Goal: Task Accomplishment & Management: Complete application form

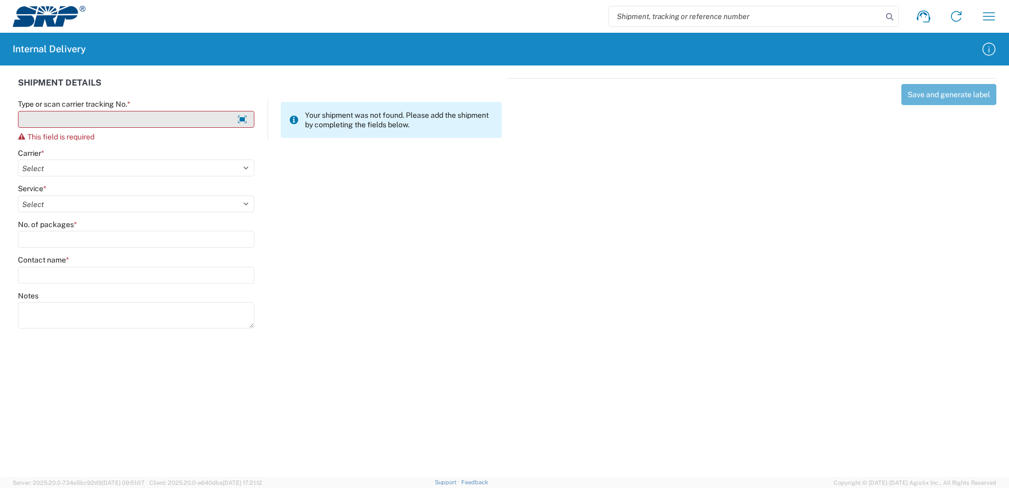
click at [73, 122] on input "Type or scan carrier tracking No. *" at bounding box center [136, 119] width 237 height 17
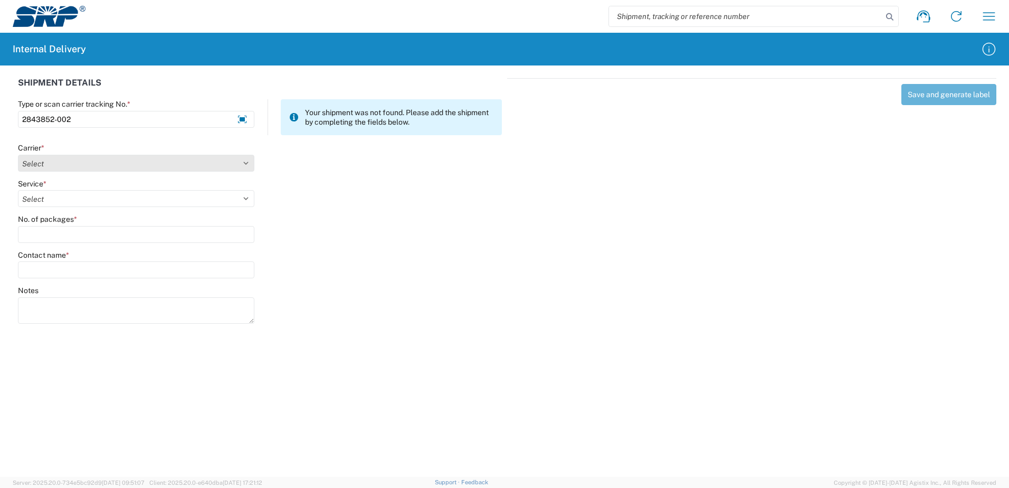
type input "2843852-002"
click at [243, 162] on select "Select Amazon Logistics ATI Trucking BC Dimerco Logistics Empire Southwest FedE…" at bounding box center [136, 163] width 237 height 17
select select "18714"
click at [18, 155] on select "Select Amazon Logistics ATI Trucking BC Dimerco Logistics Empire Southwest FedE…" at bounding box center [136, 163] width 237 height 17
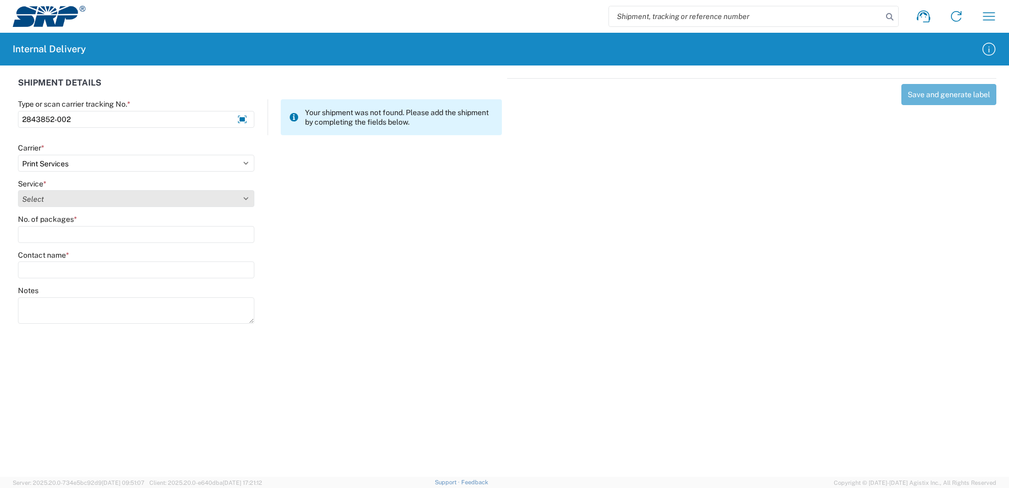
click at [246, 197] on select "Select" at bounding box center [136, 198] width 237 height 17
select select "35764"
click at [18, 190] on select "Select Ground Inter-office" at bounding box center [136, 198] width 237 height 17
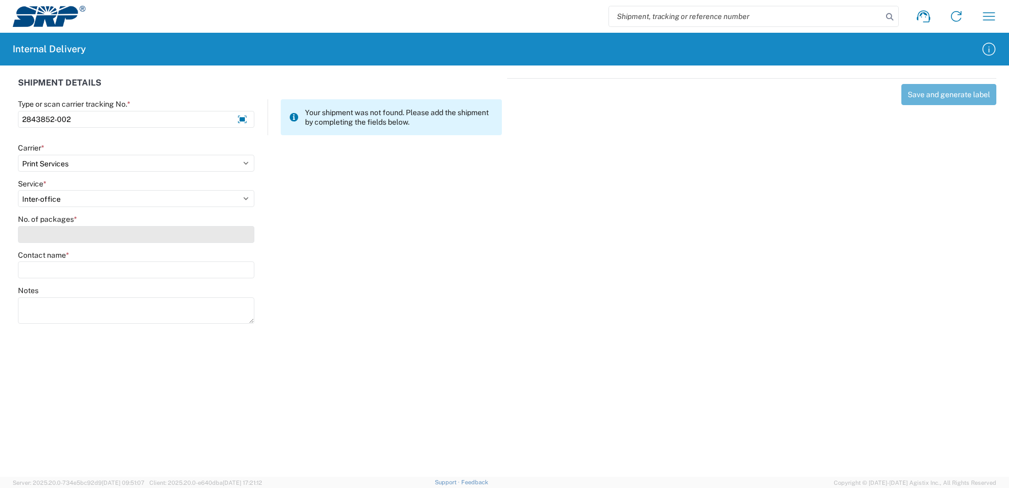
click at [243, 234] on input "No. of packages *" at bounding box center [136, 234] width 237 height 17
type input "2"
click at [216, 268] on input "Contact name *" at bounding box center [136, 269] width 237 height 17
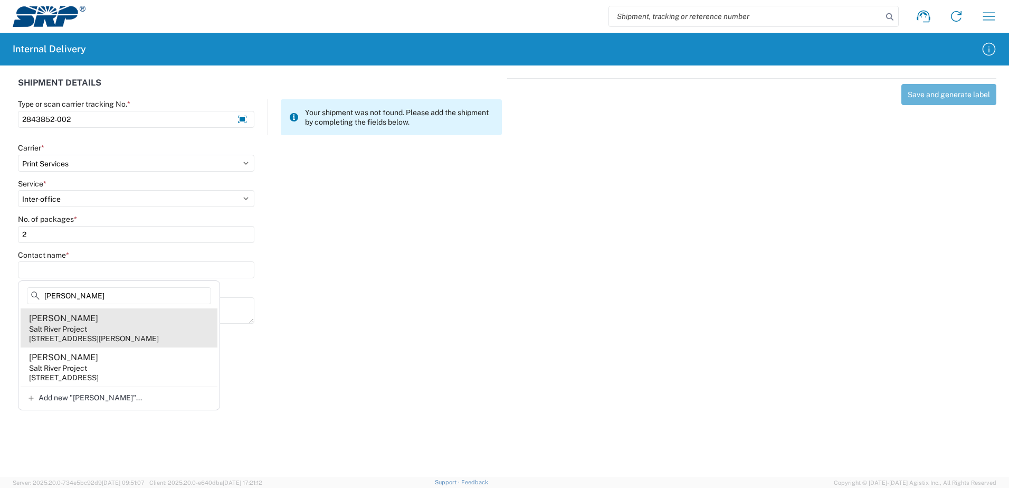
type input "[PERSON_NAME]"
click at [139, 328] on agx-address-suggestion-item "[PERSON_NAME] Salt River Project [STREET_ADDRESS][PERSON_NAME]" at bounding box center [119, 327] width 197 height 39
type input "[PERSON_NAME]"
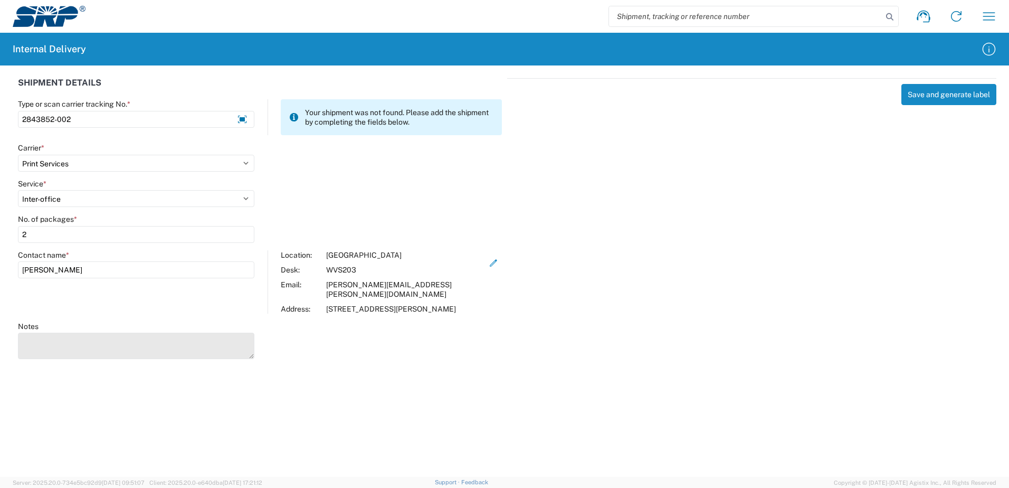
click at [131, 338] on textarea "Notes" at bounding box center [136, 346] width 237 height 26
type textarea "Manlift Log Book Packet"
click at [787, 234] on div "Save and generate label" at bounding box center [751, 217] width 489 height 278
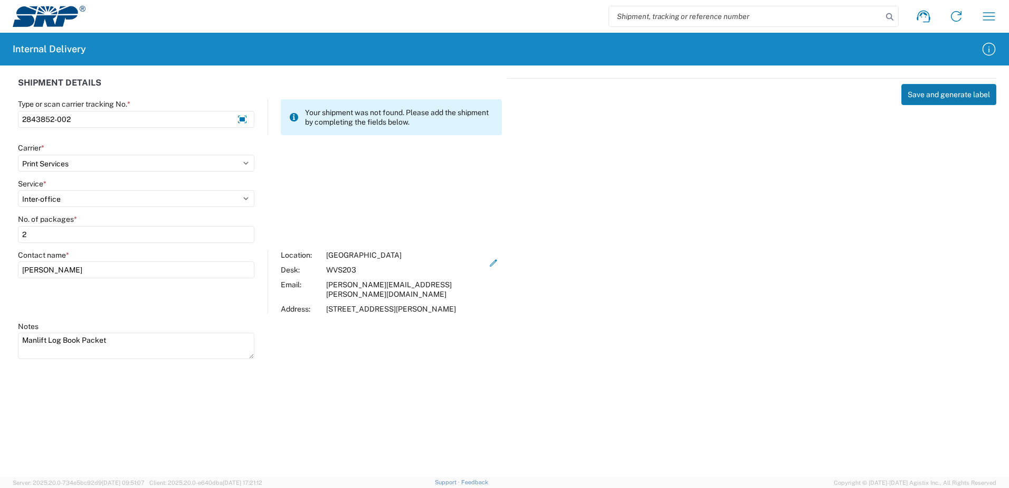
click at [956, 97] on button "Save and generate label" at bounding box center [949, 94] width 95 height 21
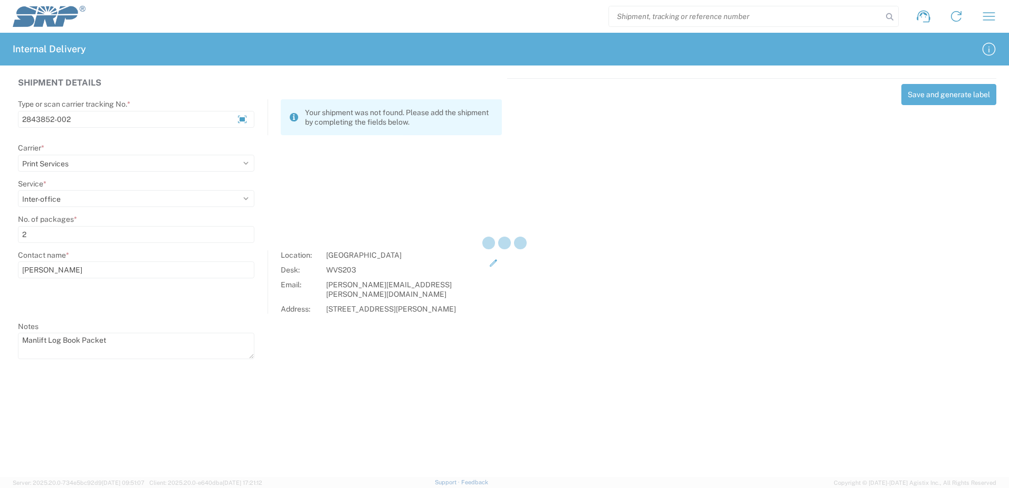
select select
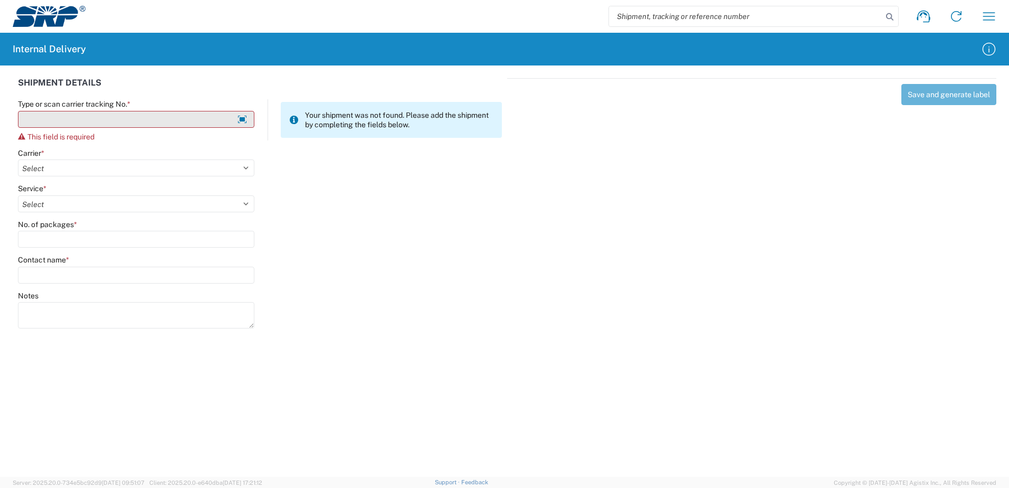
click at [126, 121] on input "Type or scan carrier tracking No. *" at bounding box center [136, 119] width 237 height 17
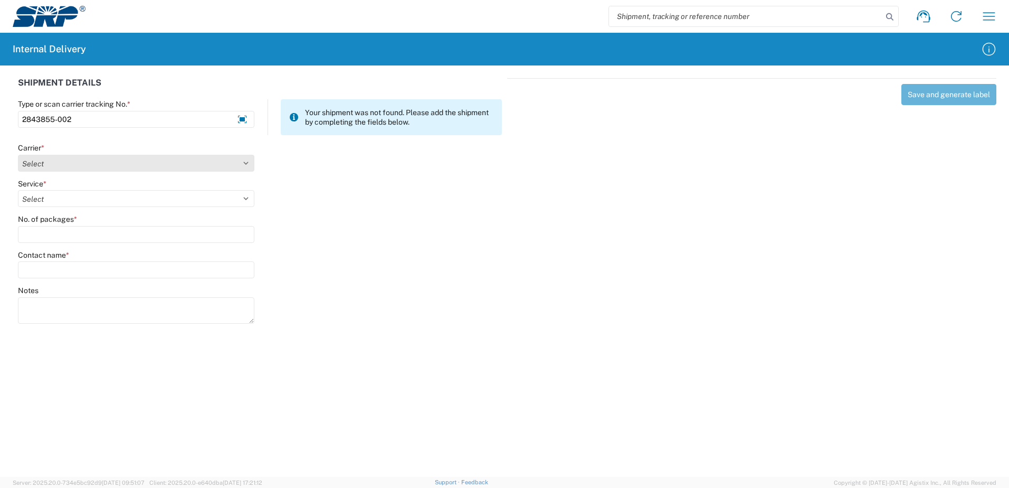
type input "2843855-002"
click at [247, 164] on select "Select Amazon Logistics ATI Trucking BC Dimerco Logistics Empire Southwest FedE…" at bounding box center [136, 163] width 237 height 17
select select "18714"
click at [18, 155] on select "Select Amazon Logistics ATI Trucking BC Dimerco Logistics Empire Southwest FedE…" at bounding box center [136, 163] width 237 height 17
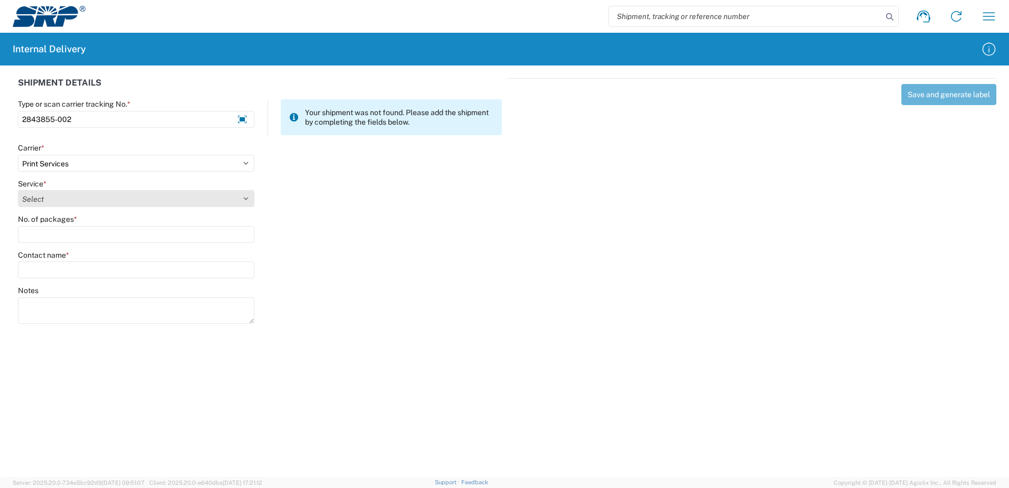
click at [243, 196] on select "Select Ground Inter-office" at bounding box center [136, 198] width 237 height 17
select select "35764"
click at [18, 190] on select "Select Ground Inter-office" at bounding box center [136, 198] width 237 height 17
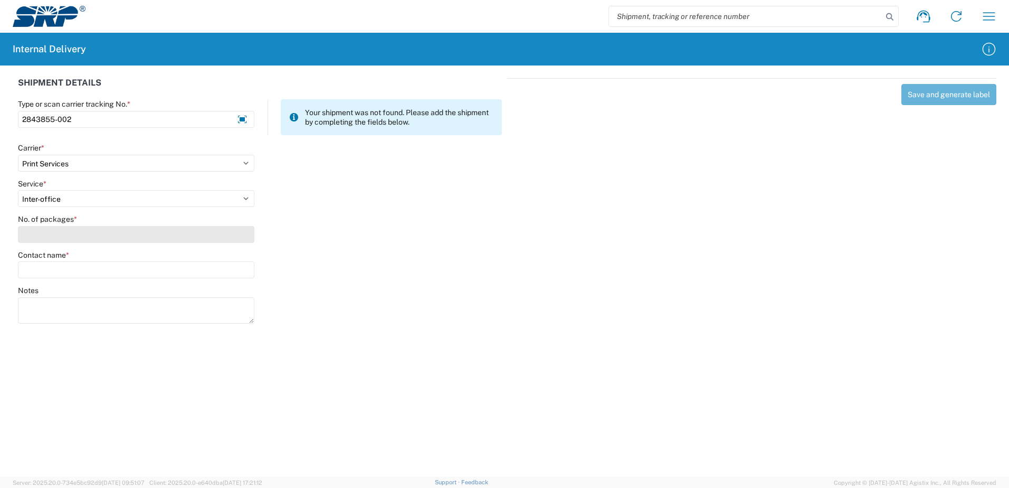
click at [231, 237] on input "No. of packages *" at bounding box center [136, 234] width 237 height 17
type input "3"
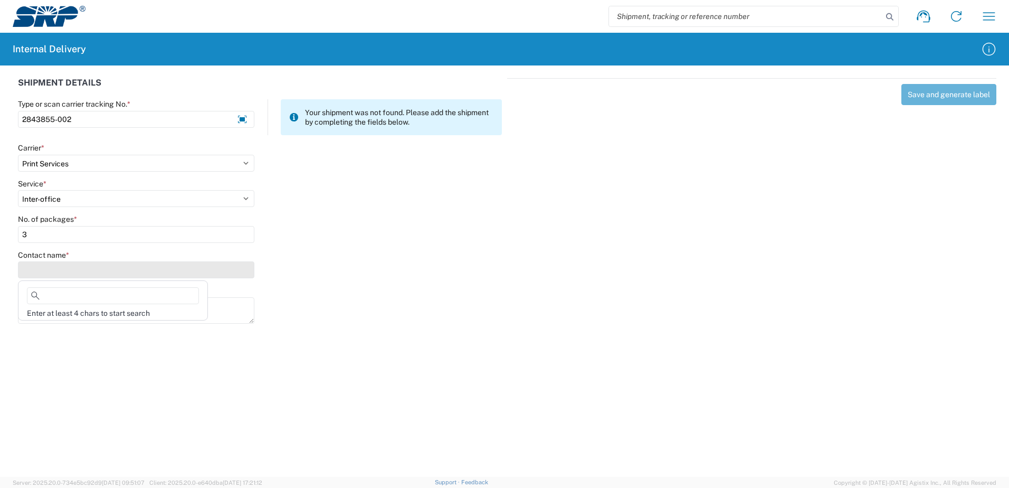
click at [218, 267] on input "Contact name *" at bounding box center [136, 269] width 237 height 17
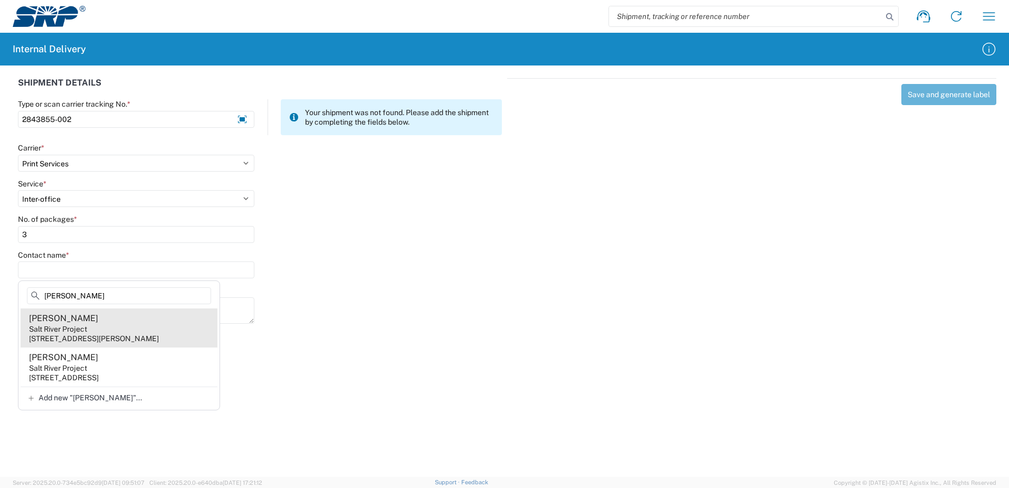
type input "[PERSON_NAME]"
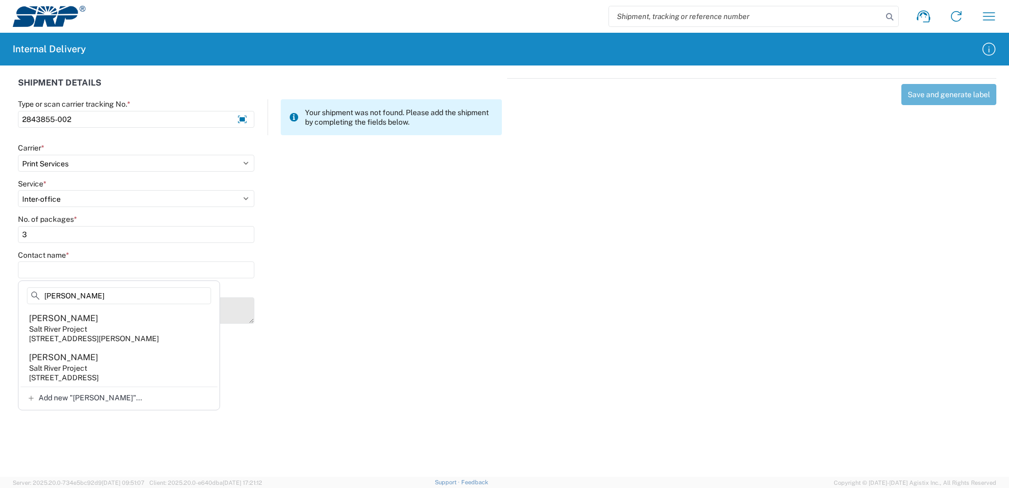
click at [116, 329] on agx-address-suggestion-item "[PERSON_NAME] Salt River Project [STREET_ADDRESS][PERSON_NAME]" at bounding box center [119, 327] width 197 height 39
type input "[PERSON_NAME]"
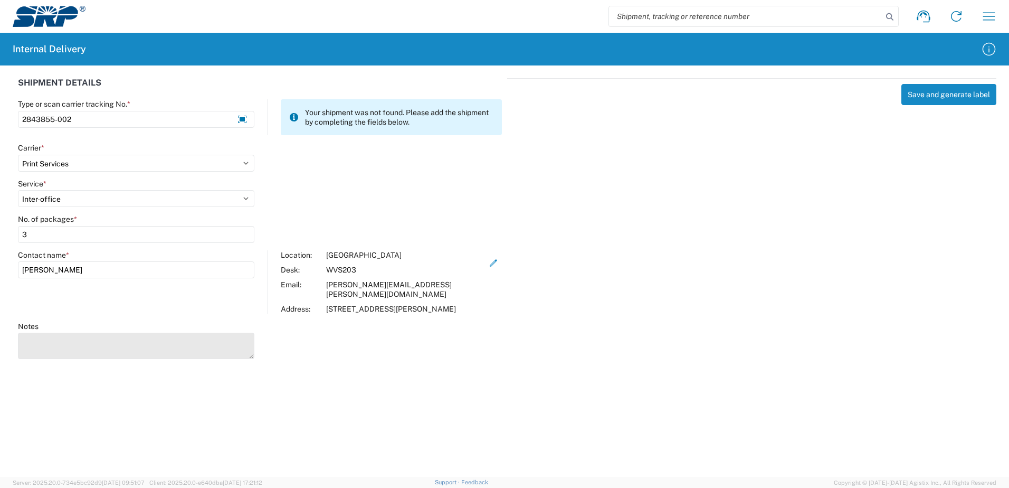
click at [116, 333] on textarea "Notes" at bounding box center [136, 346] width 237 height 26
type textarea "[PERSON_NAME] Mount [PERSON_NAME] Log Book and Sticker"
click at [699, 358] on div "SHIPMENT DETAILS Type or scan carrier tracking No. * 2843855-002 Your shipment …" at bounding box center [504, 216] width 1009 height 303
click at [932, 100] on button "Save and generate label" at bounding box center [949, 94] width 95 height 21
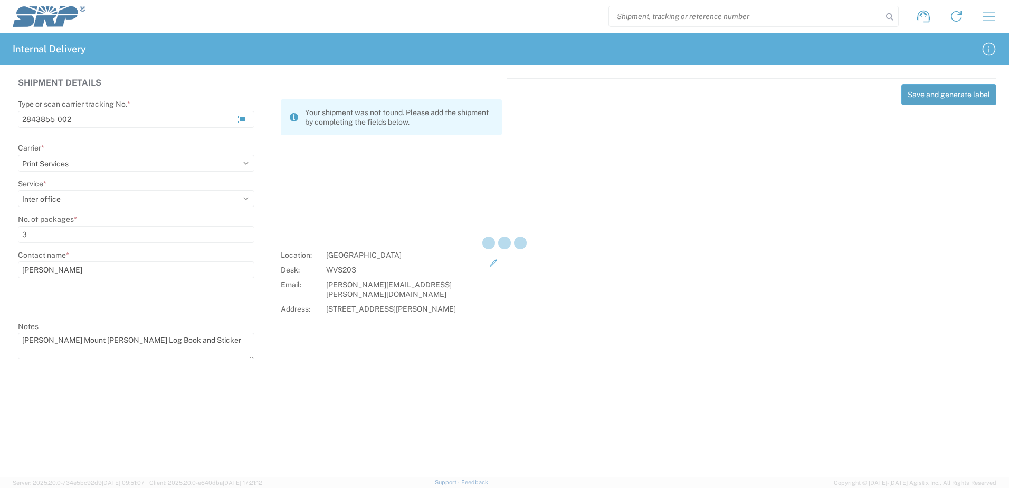
select select
